Goal: Book appointment/travel/reservation

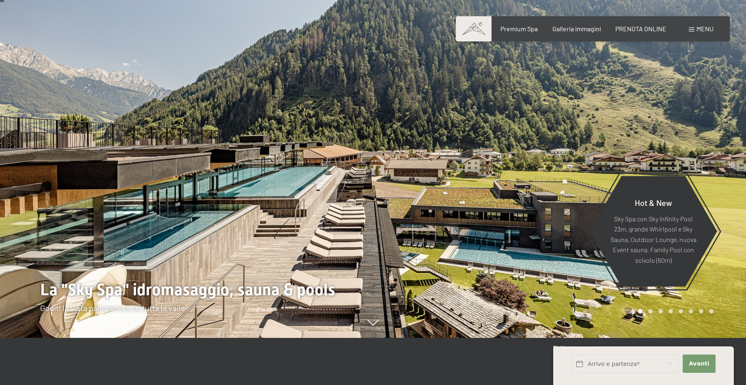
scroll to position [65, 0]
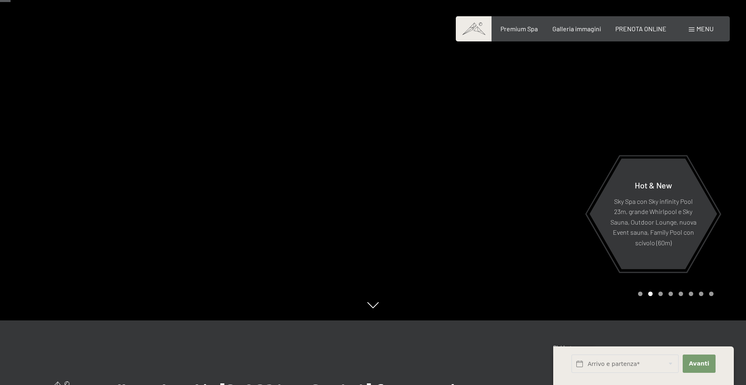
click at [511, 207] on div at bounding box center [559, 127] width 373 height 385
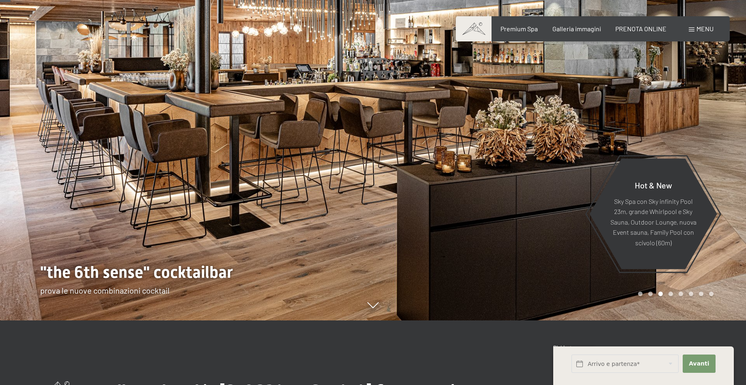
click at [511, 207] on div at bounding box center [559, 127] width 373 height 385
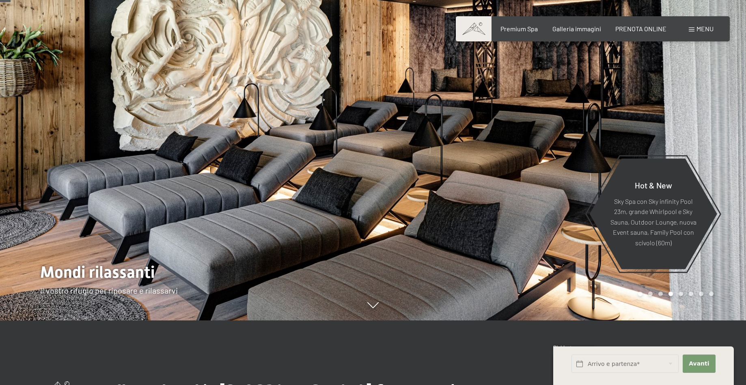
click at [511, 207] on div at bounding box center [559, 127] width 373 height 385
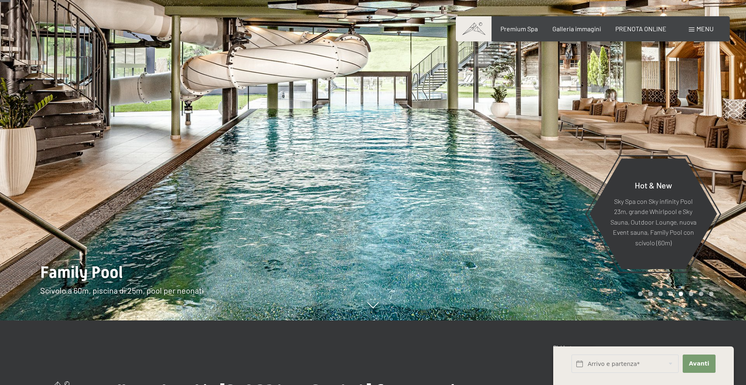
click at [511, 207] on div at bounding box center [559, 127] width 373 height 385
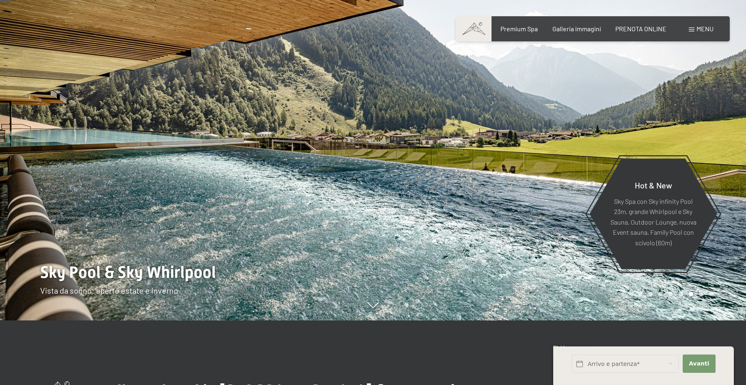
click at [511, 207] on div at bounding box center [559, 127] width 373 height 385
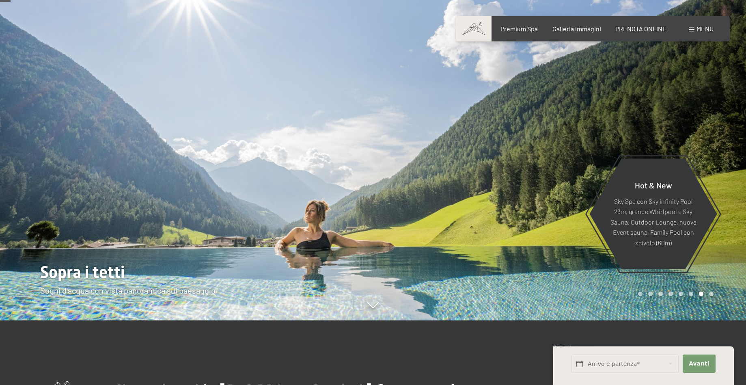
click at [511, 207] on div at bounding box center [559, 127] width 373 height 385
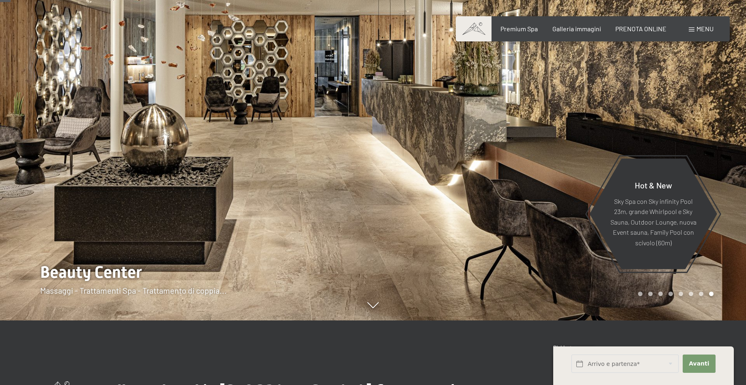
click at [511, 207] on div at bounding box center [559, 127] width 373 height 385
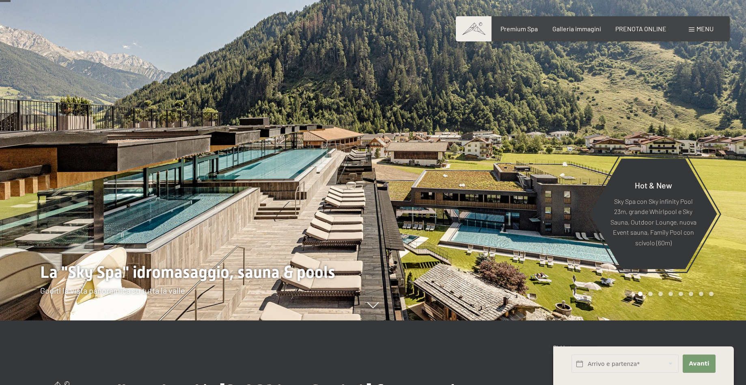
click at [511, 207] on div at bounding box center [559, 127] width 373 height 385
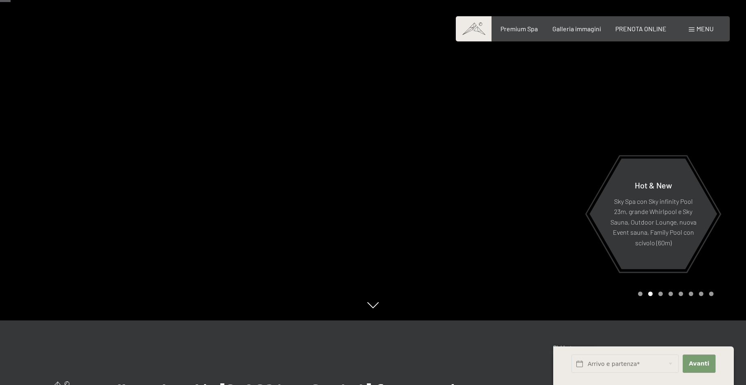
click at [511, 207] on div at bounding box center [559, 127] width 373 height 385
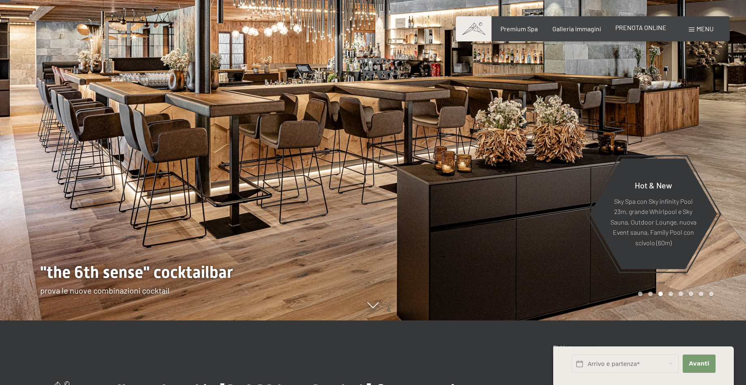
click at [643, 27] on span "PRENOTA ONLINE" at bounding box center [640, 28] width 51 height 8
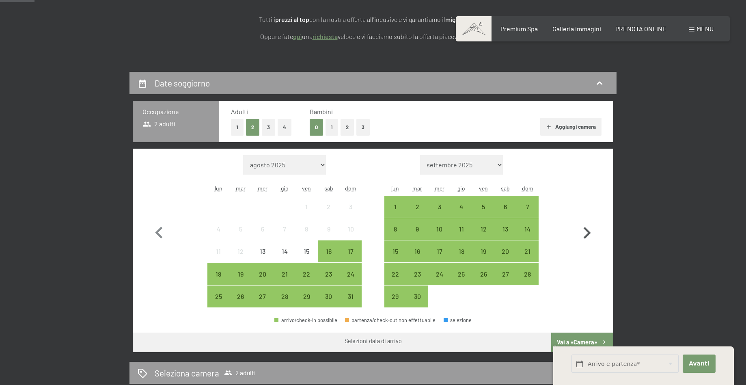
scroll to position [151, 0]
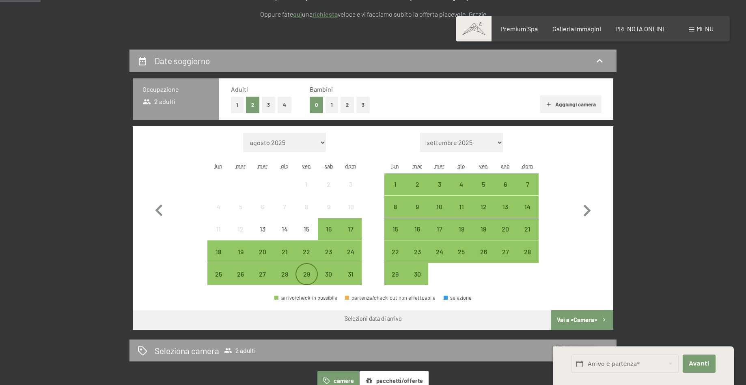
click at [305, 276] on div "29" at bounding box center [306, 281] width 20 height 20
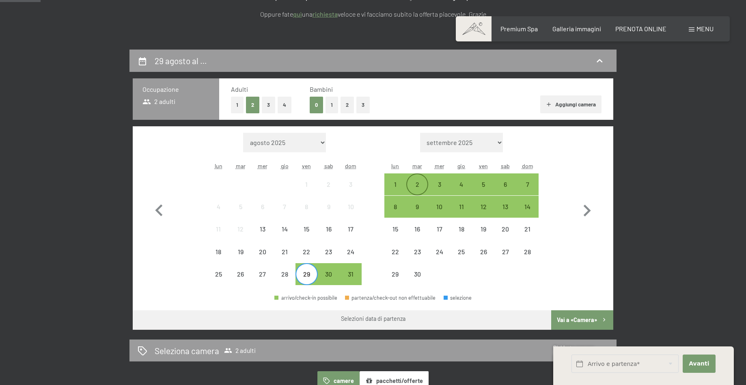
click at [418, 184] on div "2" at bounding box center [417, 191] width 20 height 20
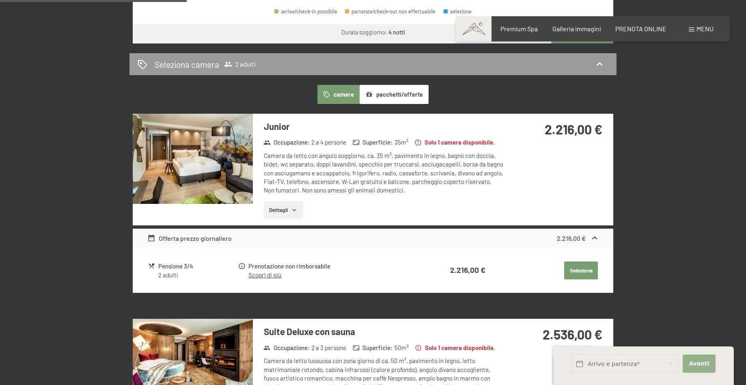
scroll to position [430, 0]
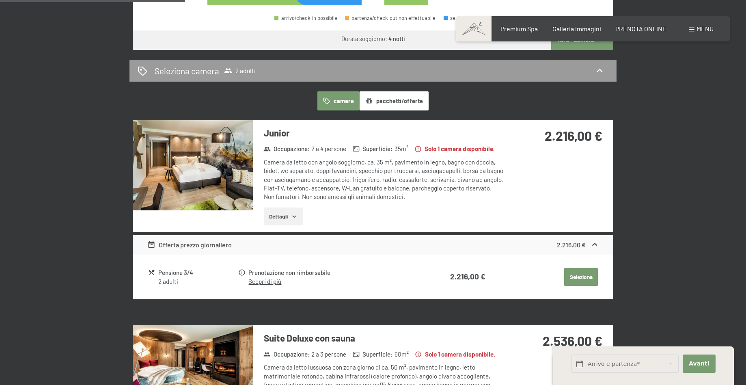
click at [298, 220] on span "Consenso marketing*" at bounding box center [326, 216] width 61 height 8
click at [292, 220] on input "Consenso marketing*" at bounding box center [288, 216] width 8 height 8
checkbox input "false"
click at [286, 219] on button "Dettagli" at bounding box center [283, 216] width 39 height 18
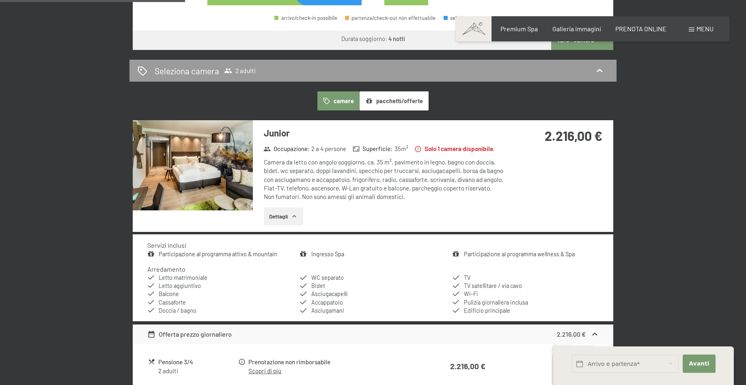
click at [246, 253] on link "Participazione al programma attivo & mountain" at bounding box center [218, 253] width 119 height 7
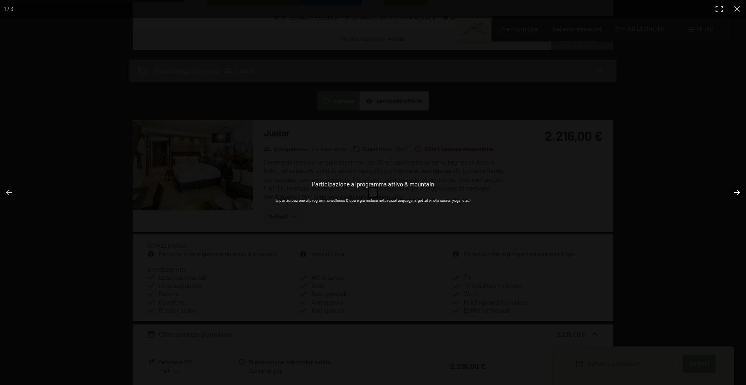
click at [737, 192] on button "button" at bounding box center [732, 192] width 28 height 41
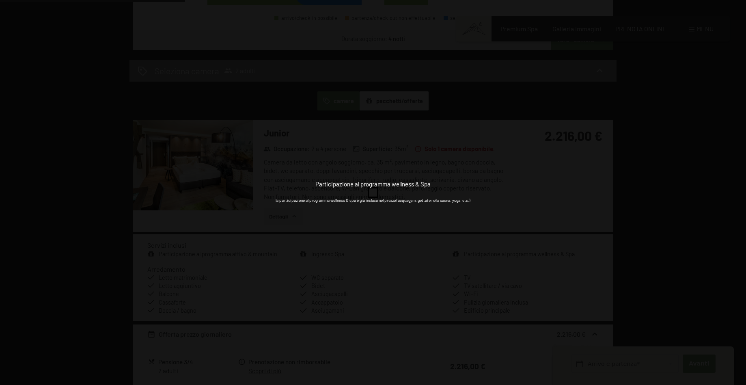
click at [737, 193] on button "button" at bounding box center [732, 192] width 28 height 41
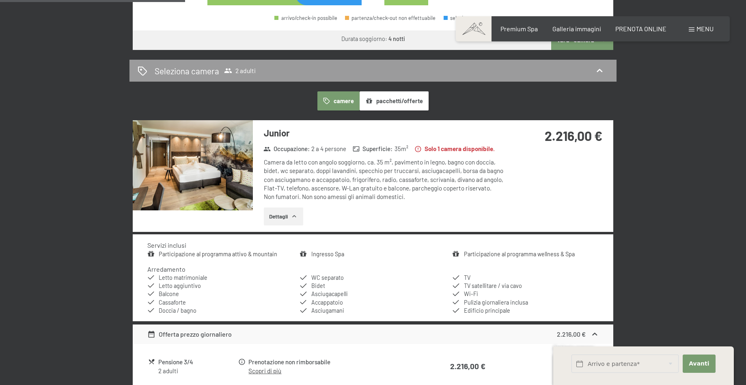
click at [0, 0] on div "Ingresso Spa l'ingresso nella zona SPA e saune e già incluso" at bounding box center [0, 0] width 0 height 0
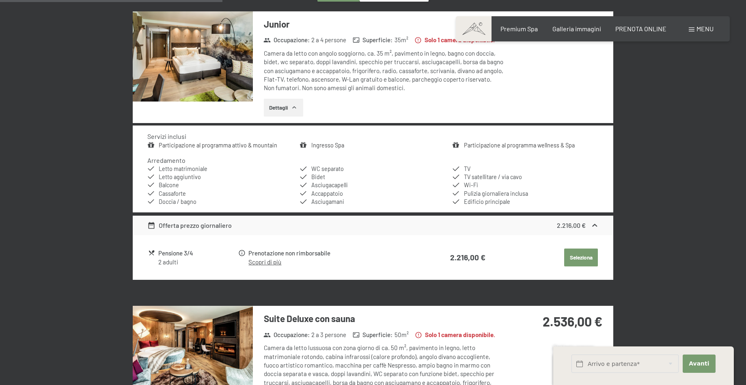
scroll to position [538, 0]
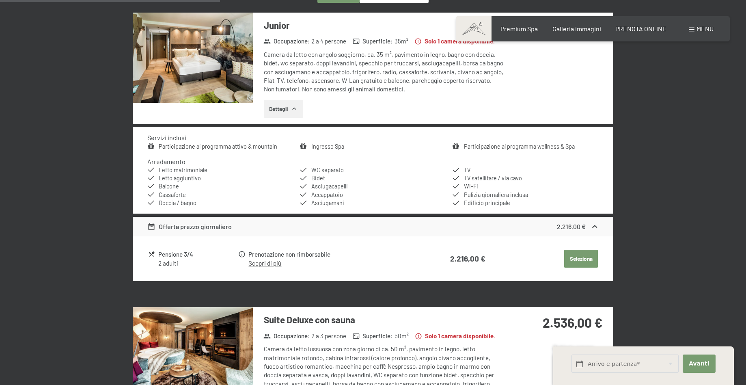
click at [579, 256] on button "Seleziona" at bounding box center [581, 259] width 34 height 18
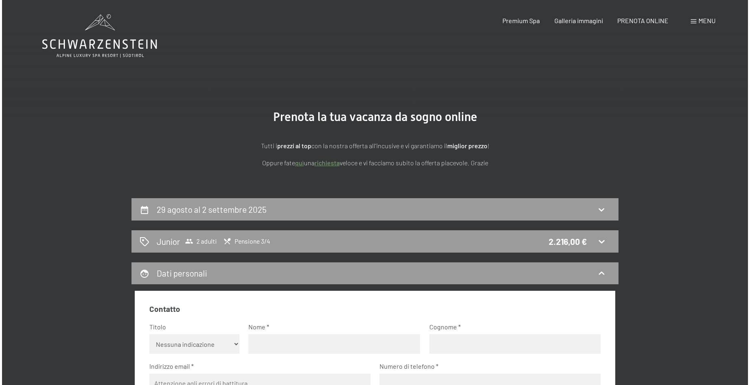
scroll to position [0, 0]
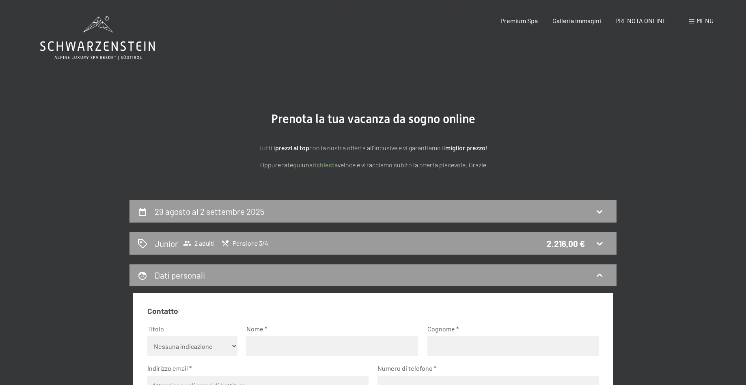
click at [691, 19] on div "Menu" at bounding box center [701, 20] width 25 height 9
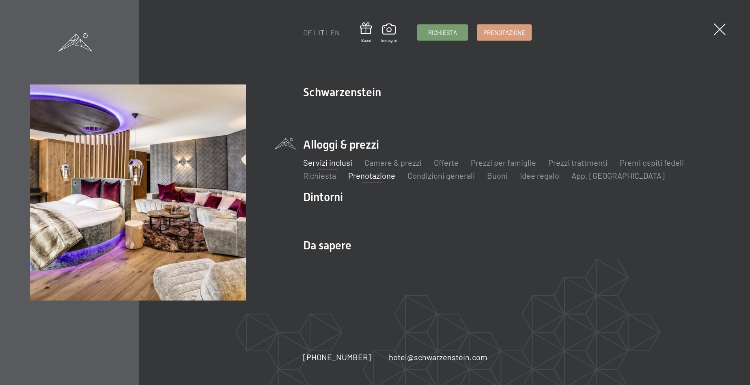
click at [341, 164] on link "Servizi inclusi" at bounding box center [327, 163] width 49 height 10
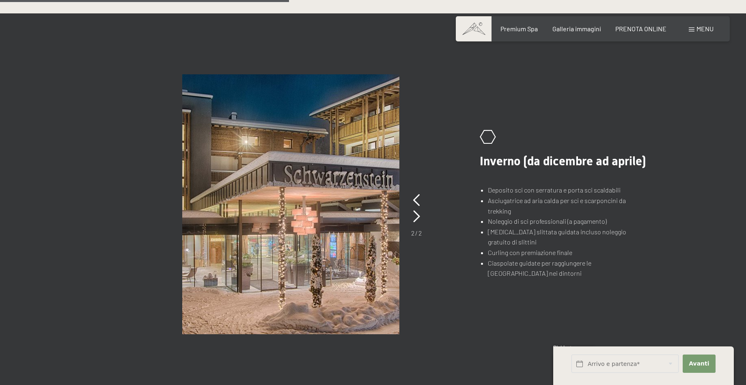
scroll to position [645, 0]
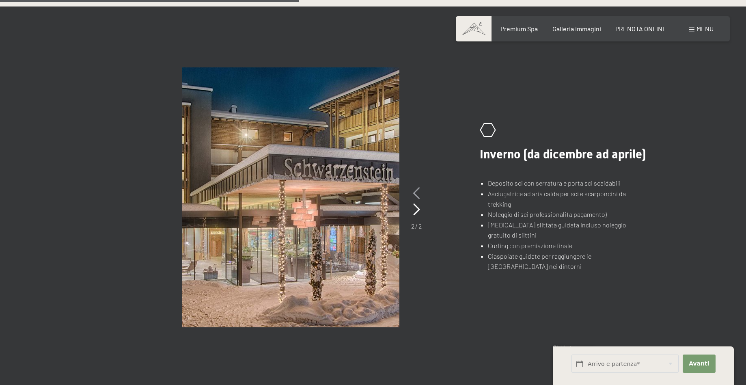
click at [416, 190] on icon at bounding box center [416, 193] width 7 height 12
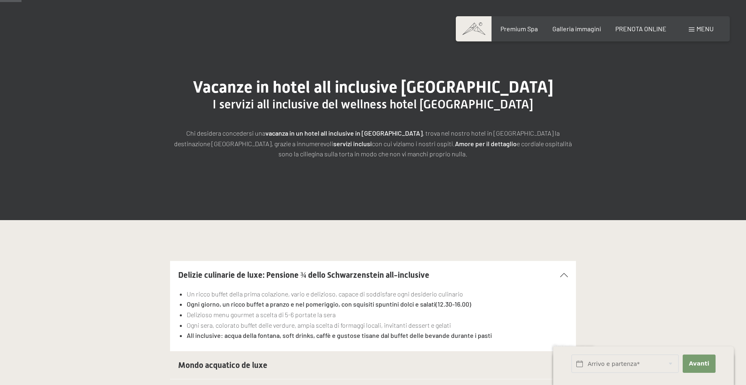
scroll to position [0, 0]
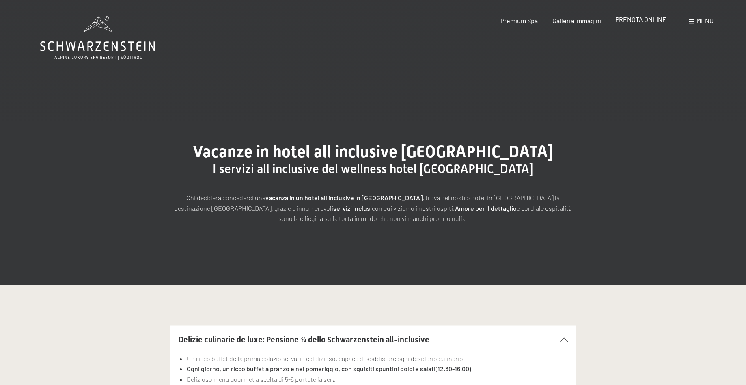
click at [661, 19] on span "PRENOTA ONLINE" at bounding box center [640, 19] width 51 height 8
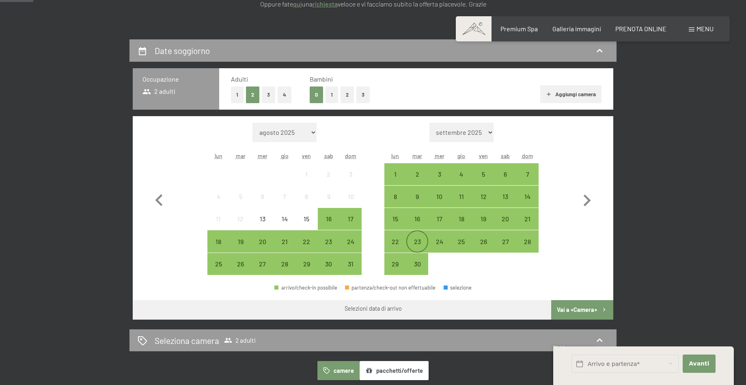
scroll to position [172, 0]
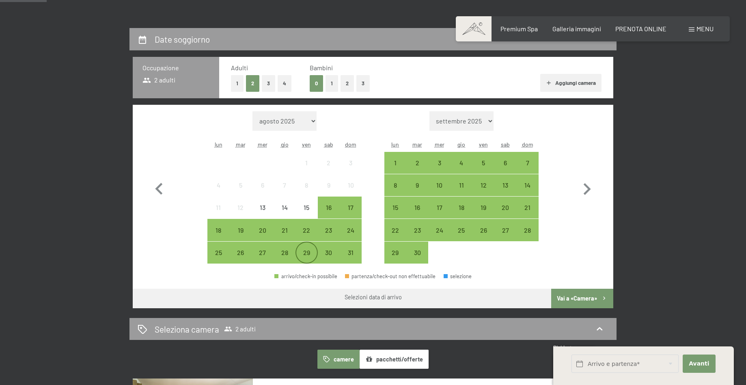
click at [303, 262] on div "29" at bounding box center [306, 259] width 20 height 20
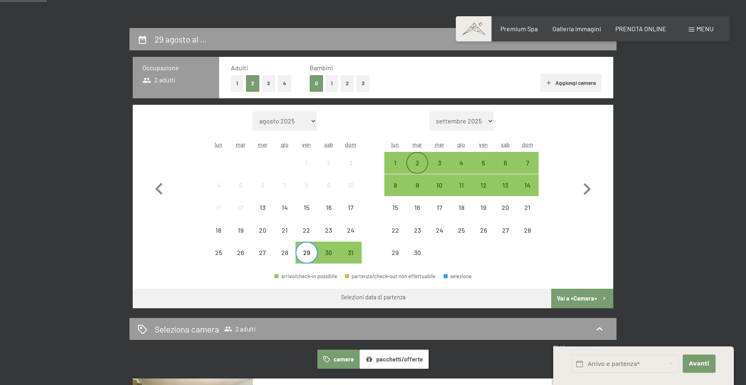
click at [416, 164] on div "2" at bounding box center [417, 170] width 20 height 20
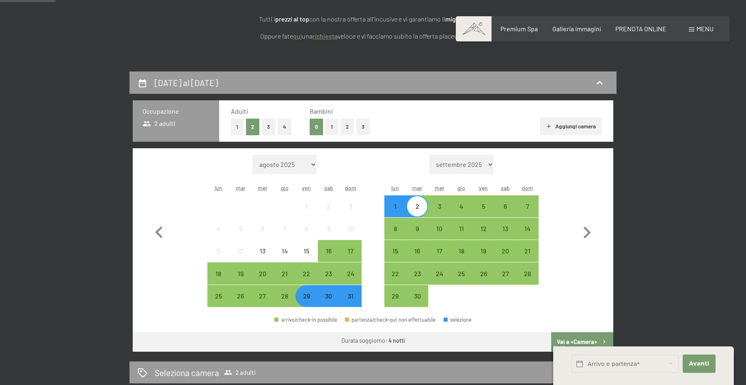
scroll to position [0, 0]
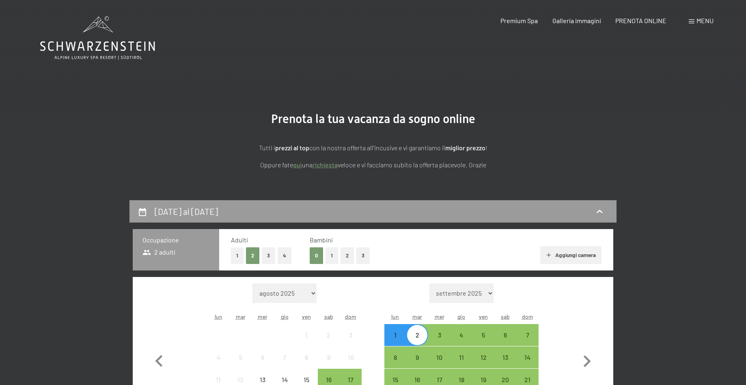
click at [101, 40] on icon at bounding box center [97, 37] width 115 height 43
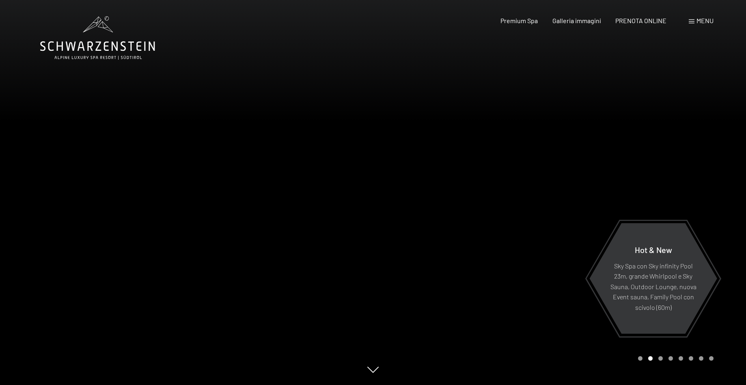
click at [552, 151] on div at bounding box center [559, 192] width 373 height 385
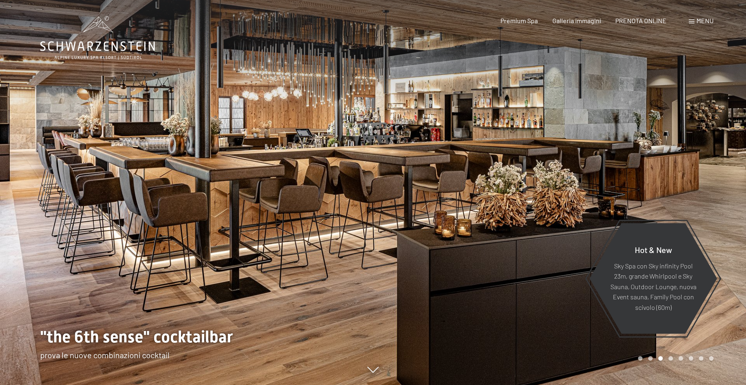
click at [552, 151] on div at bounding box center [559, 192] width 373 height 385
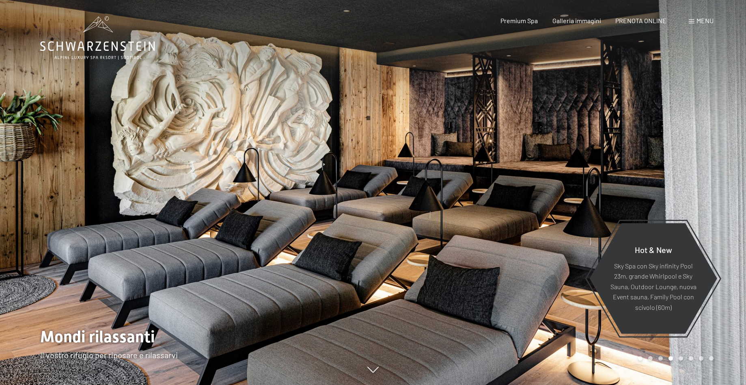
click at [552, 151] on div at bounding box center [559, 192] width 373 height 385
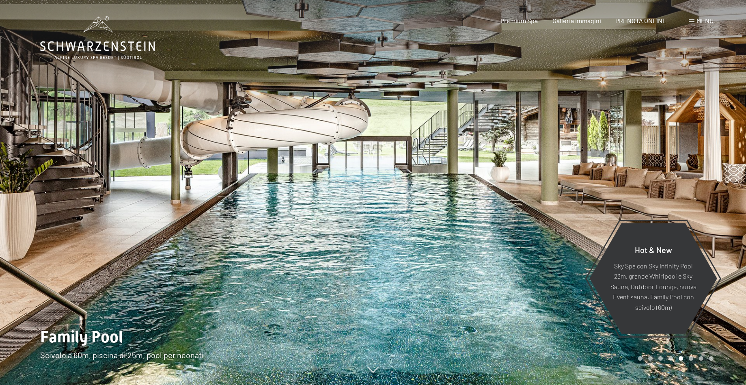
click at [552, 151] on div at bounding box center [559, 192] width 373 height 385
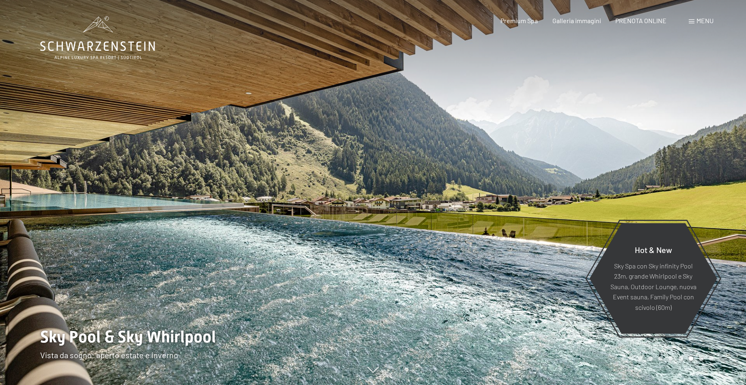
click at [552, 151] on div at bounding box center [559, 192] width 373 height 385
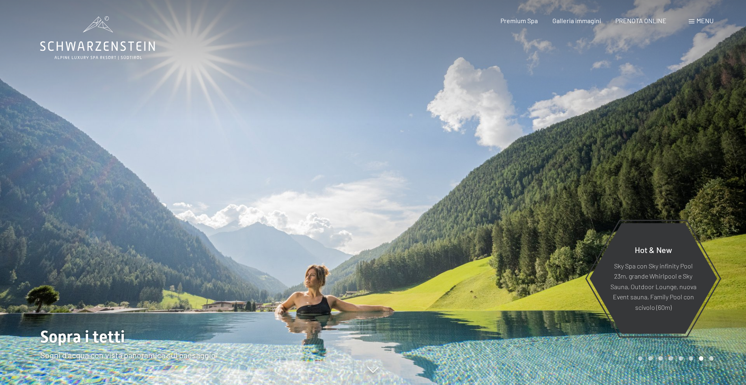
click at [552, 151] on div at bounding box center [559, 192] width 373 height 385
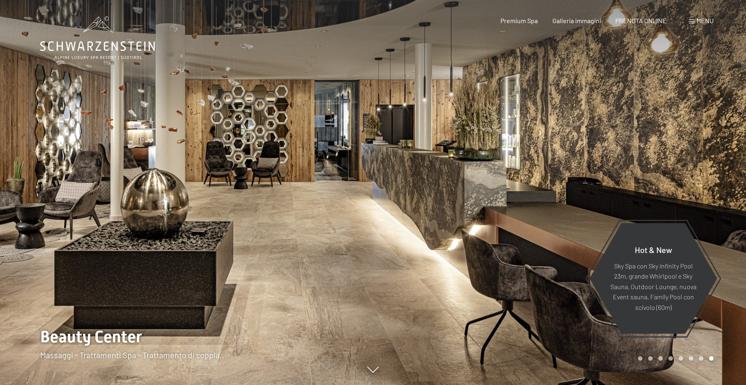
click at [552, 151] on div at bounding box center [559, 192] width 373 height 385
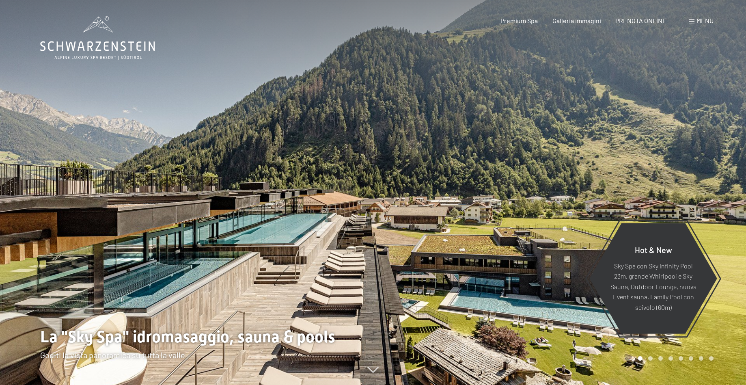
click at [695, 24] on div "Menu" at bounding box center [701, 20] width 25 height 9
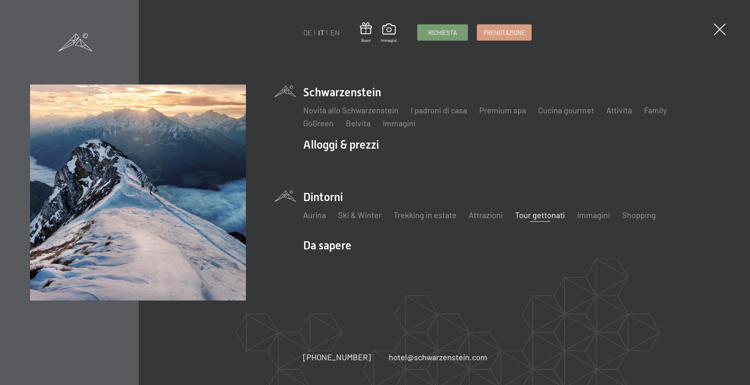
click at [525, 216] on link "Tour gettonati" at bounding box center [540, 215] width 50 height 10
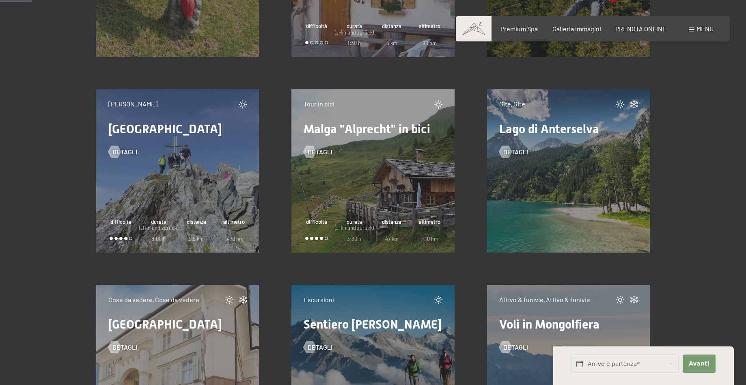
scroll to position [559, 0]
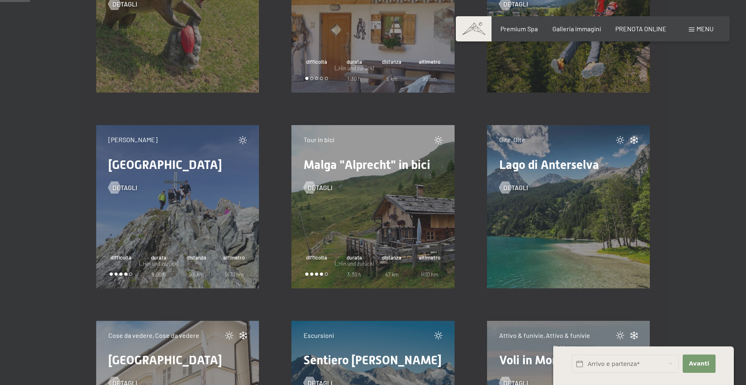
click at [543, 209] on div "Gite, Gite Lago di Anterselva detagli" at bounding box center [568, 206] width 163 height 163
click at [509, 186] on div at bounding box center [505, 187] width 7 height 12
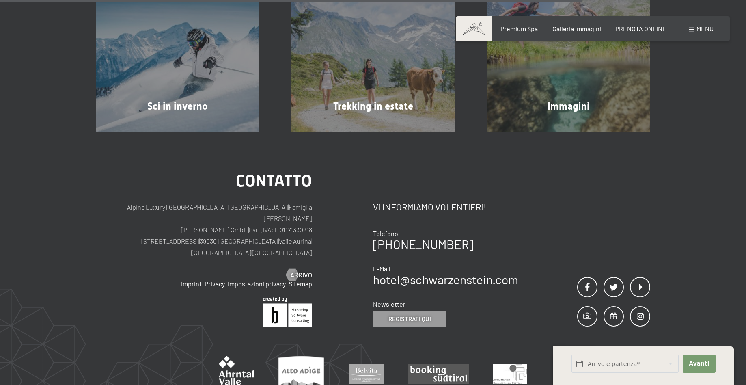
scroll to position [430, 0]
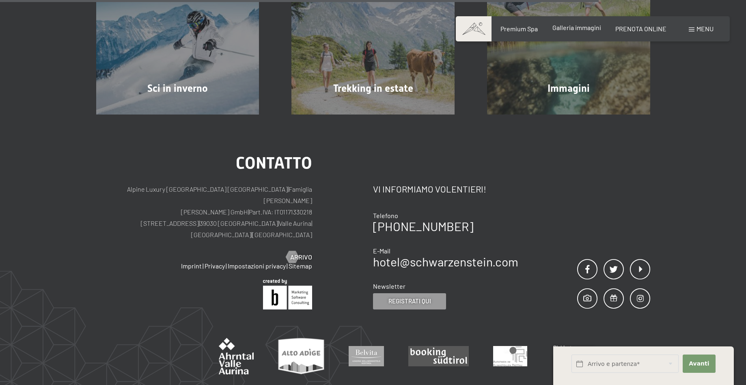
click at [568, 28] on span "Galleria immagini" at bounding box center [577, 28] width 49 height 8
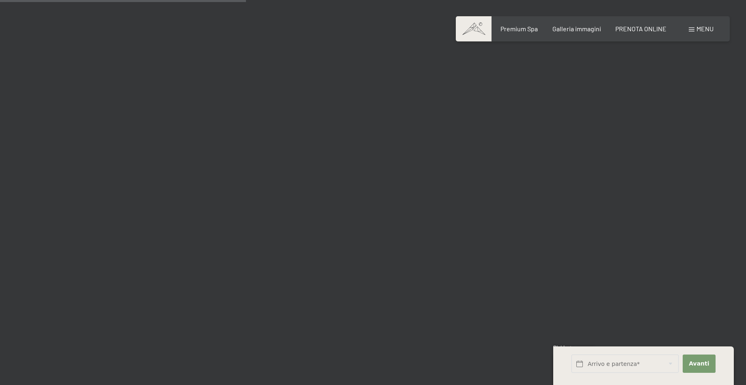
scroll to position [3378, 0]
